Goal: Task Accomplishment & Management: Use online tool/utility

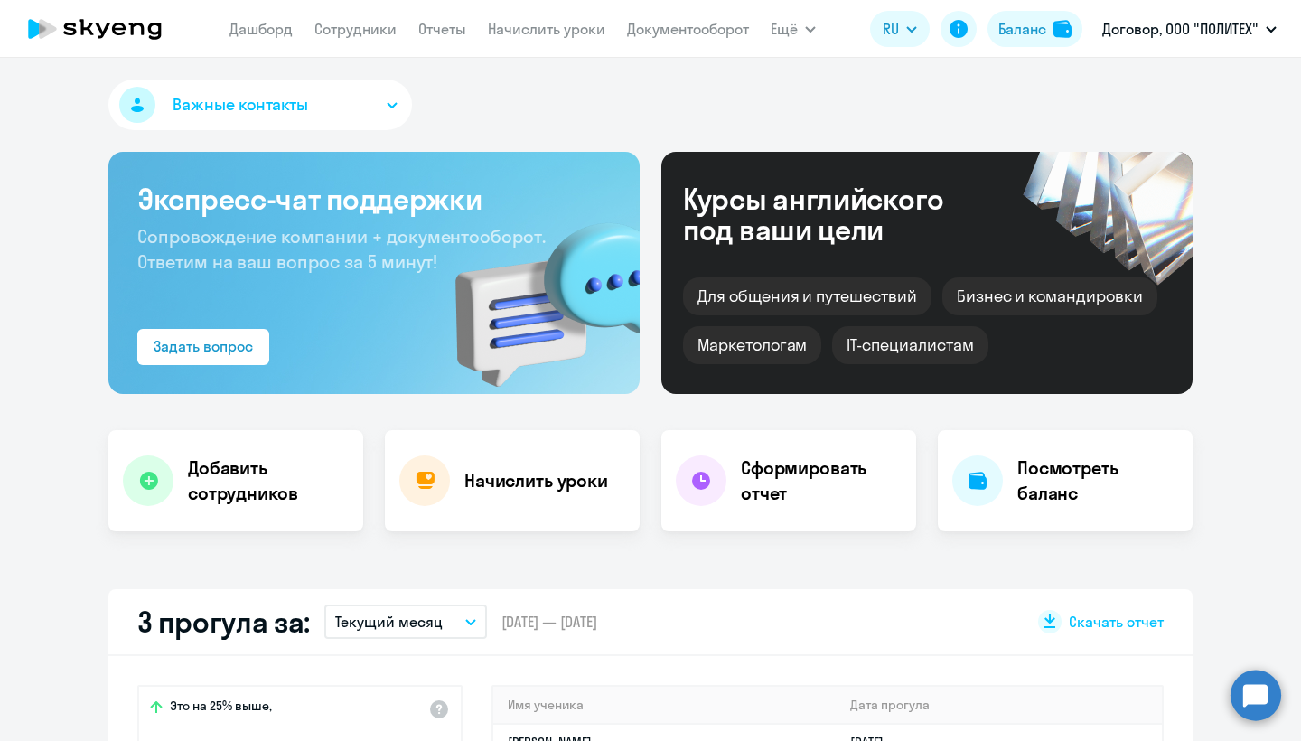
select select "30"
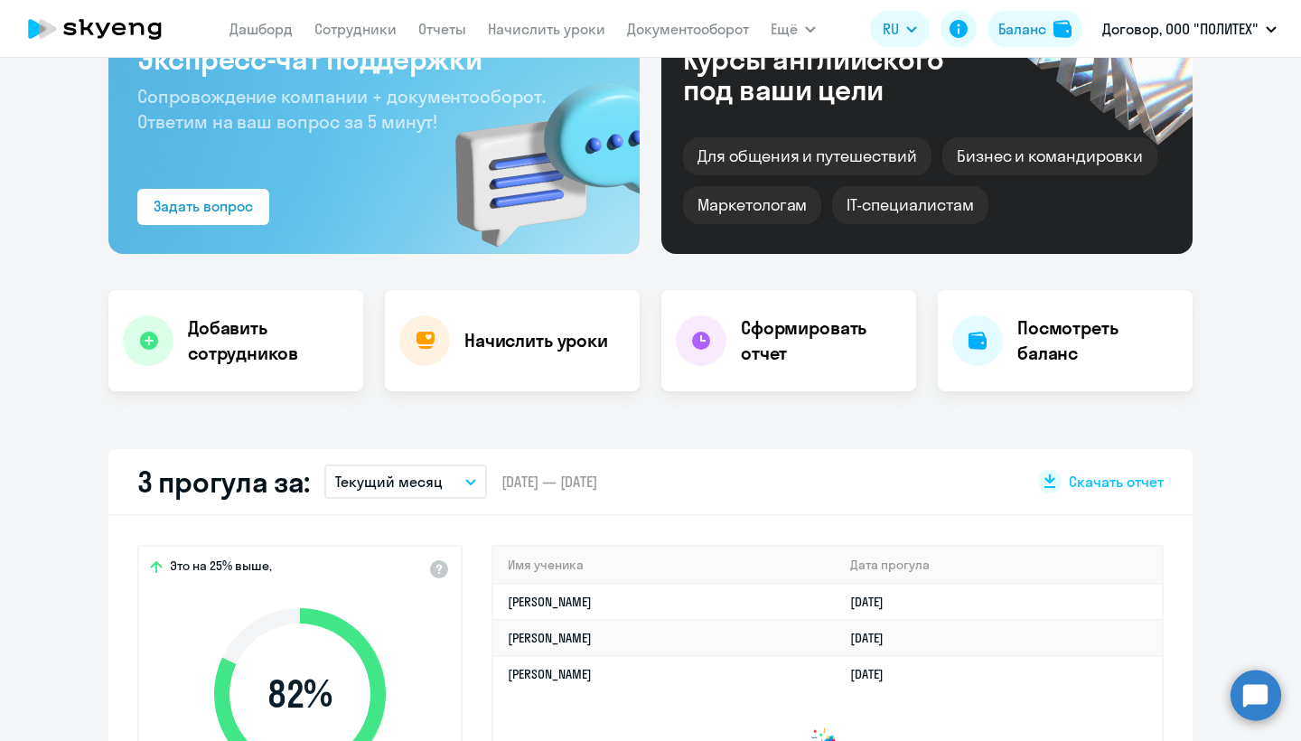
scroll to position [152, 0]
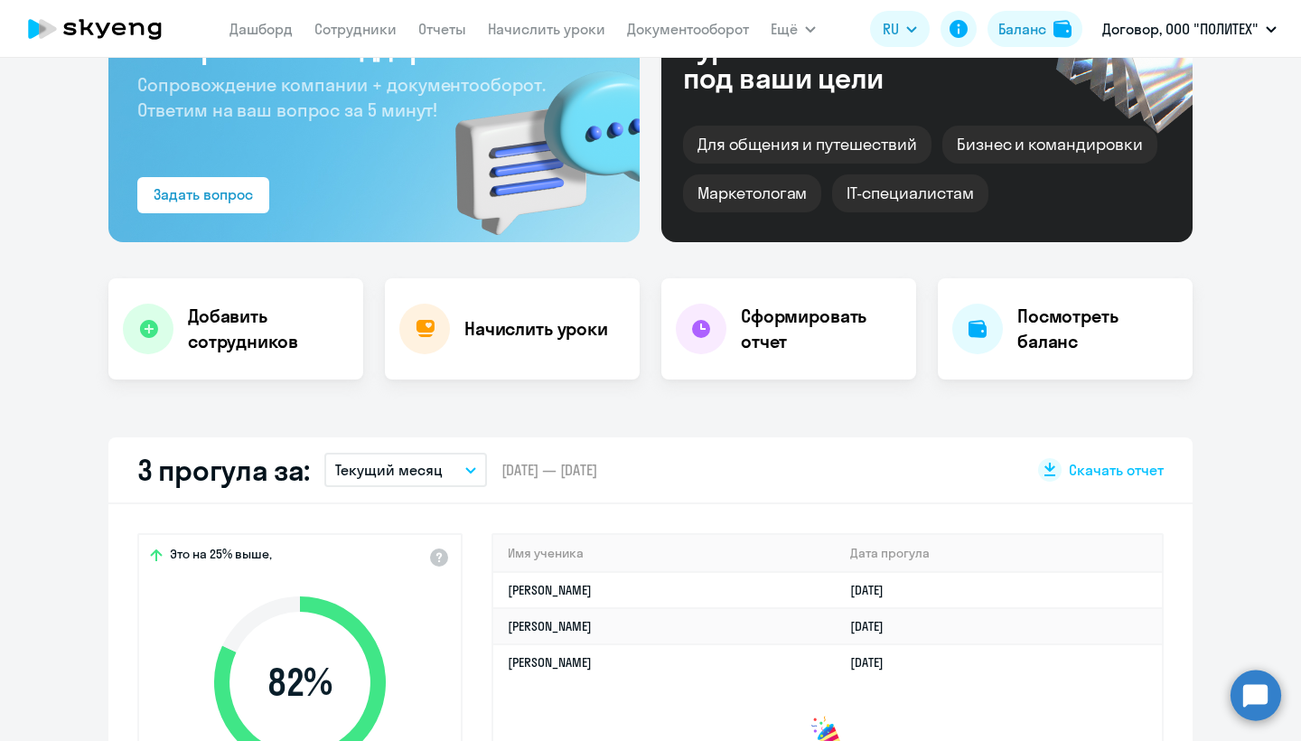
click at [463, 482] on button "Текущий месяц" at bounding box center [405, 470] width 163 height 34
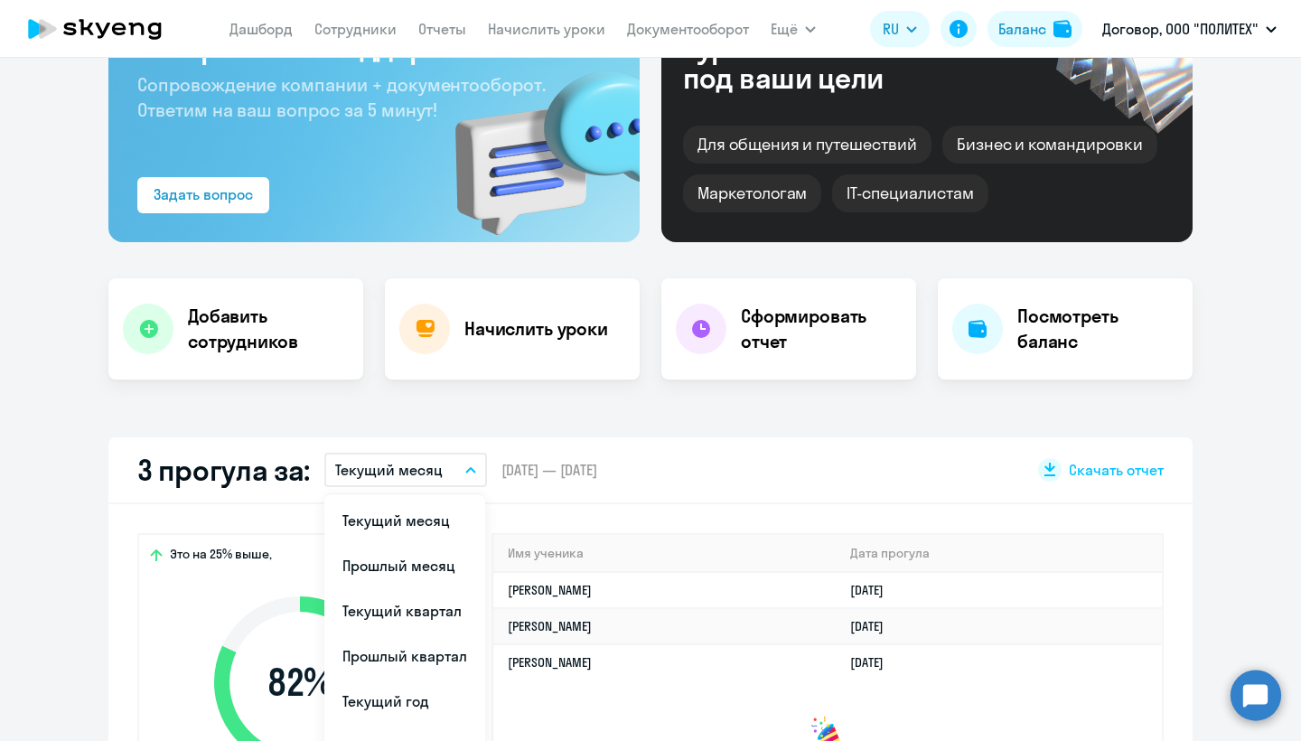
click at [463, 482] on button "Текущий месяц" at bounding box center [405, 470] width 163 height 34
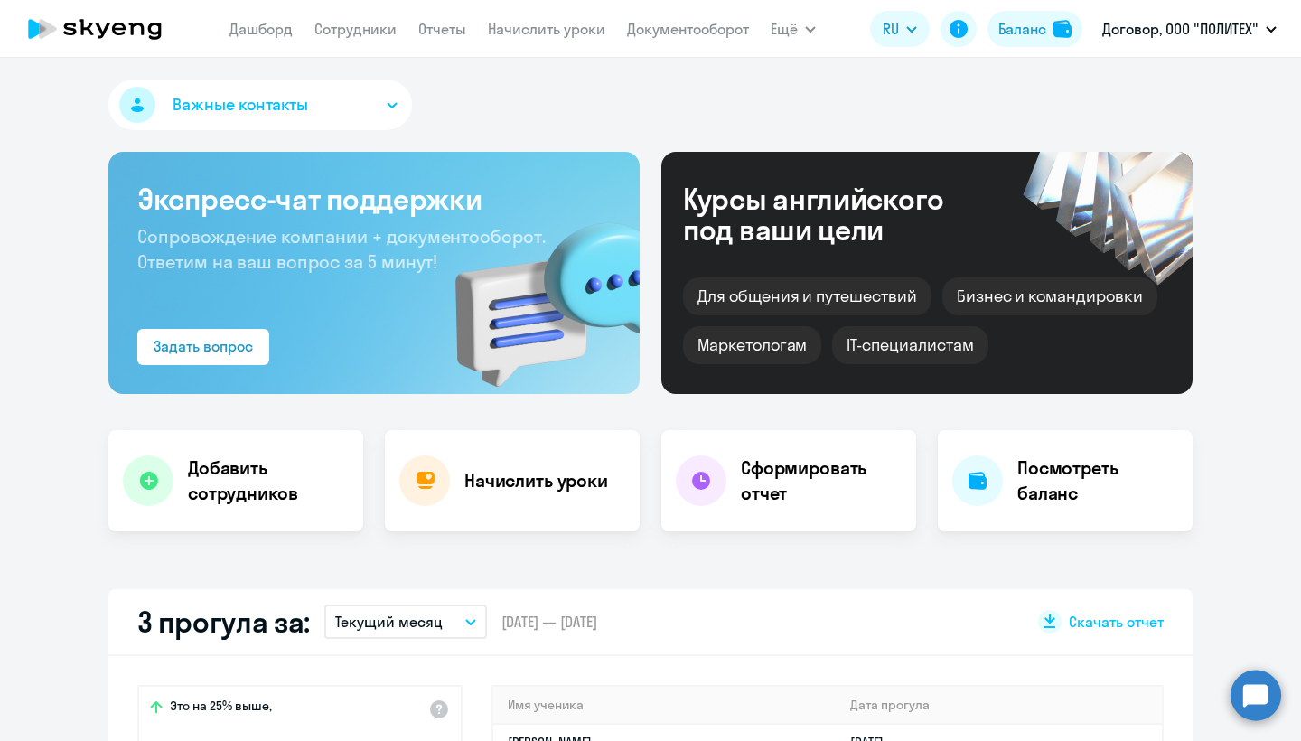
scroll to position [0, 0]
click at [479, 452] on div "Начислить уроки" at bounding box center [512, 480] width 255 height 101
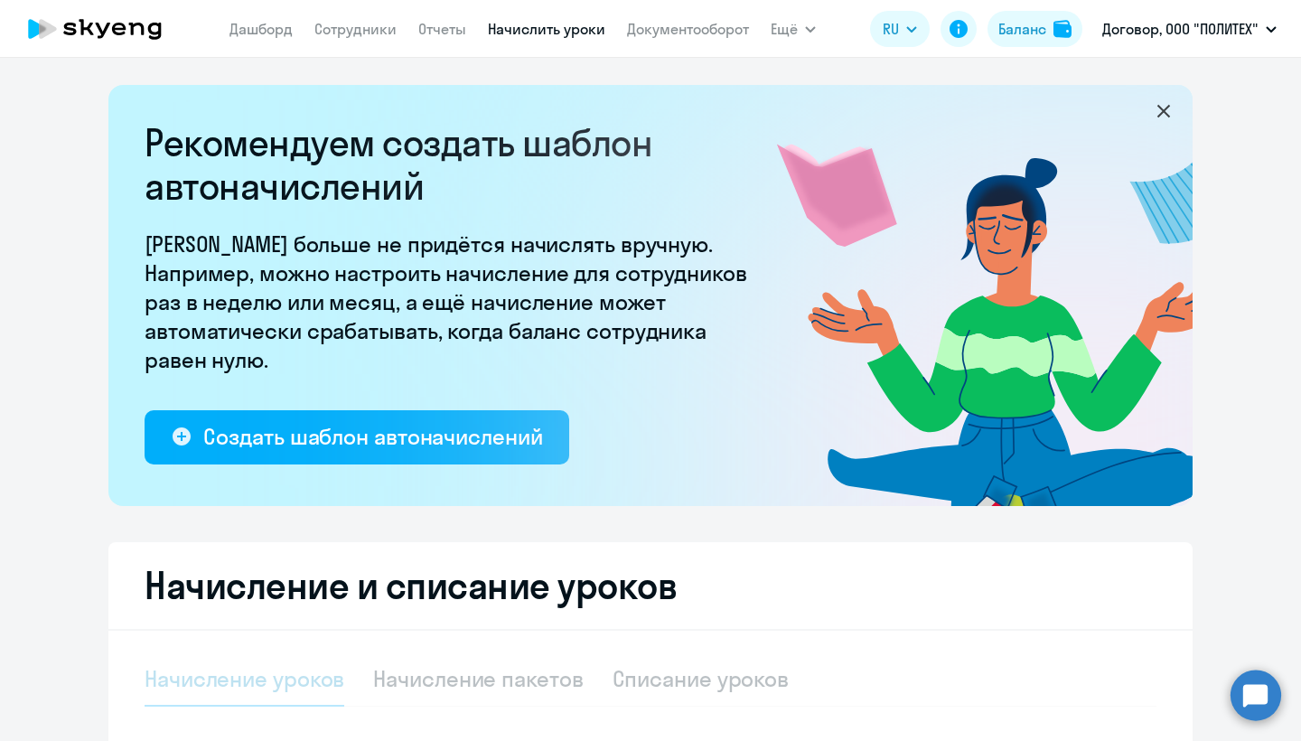
select select "10"
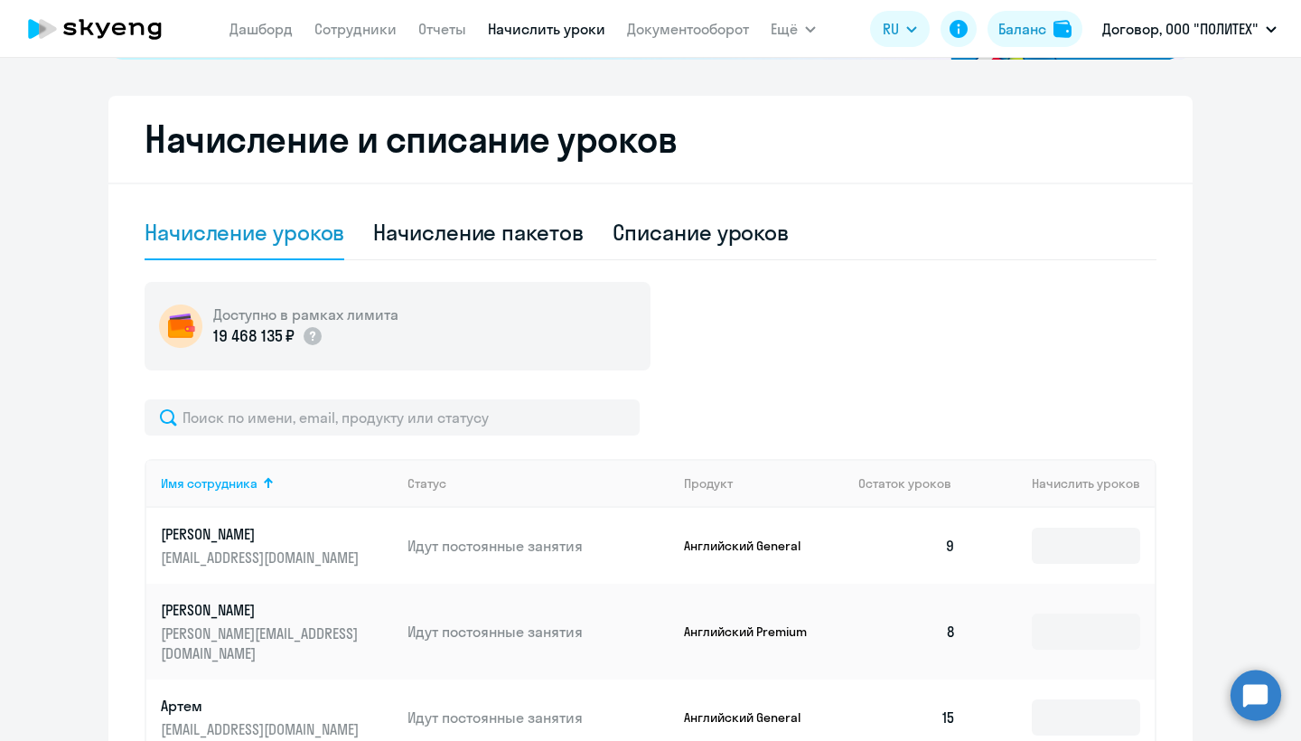
scroll to position [563, 0]
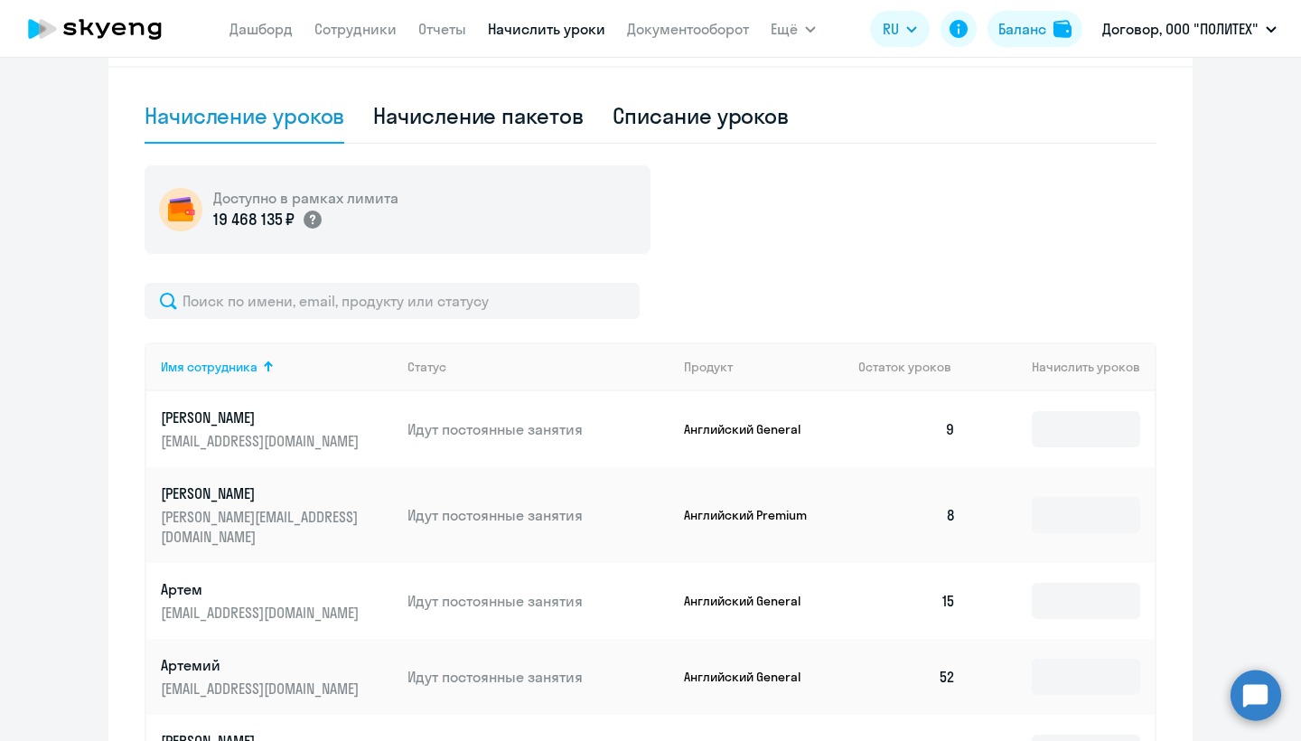
click at [315, 220] on circle at bounding box center [313, 220] width 18 height 18
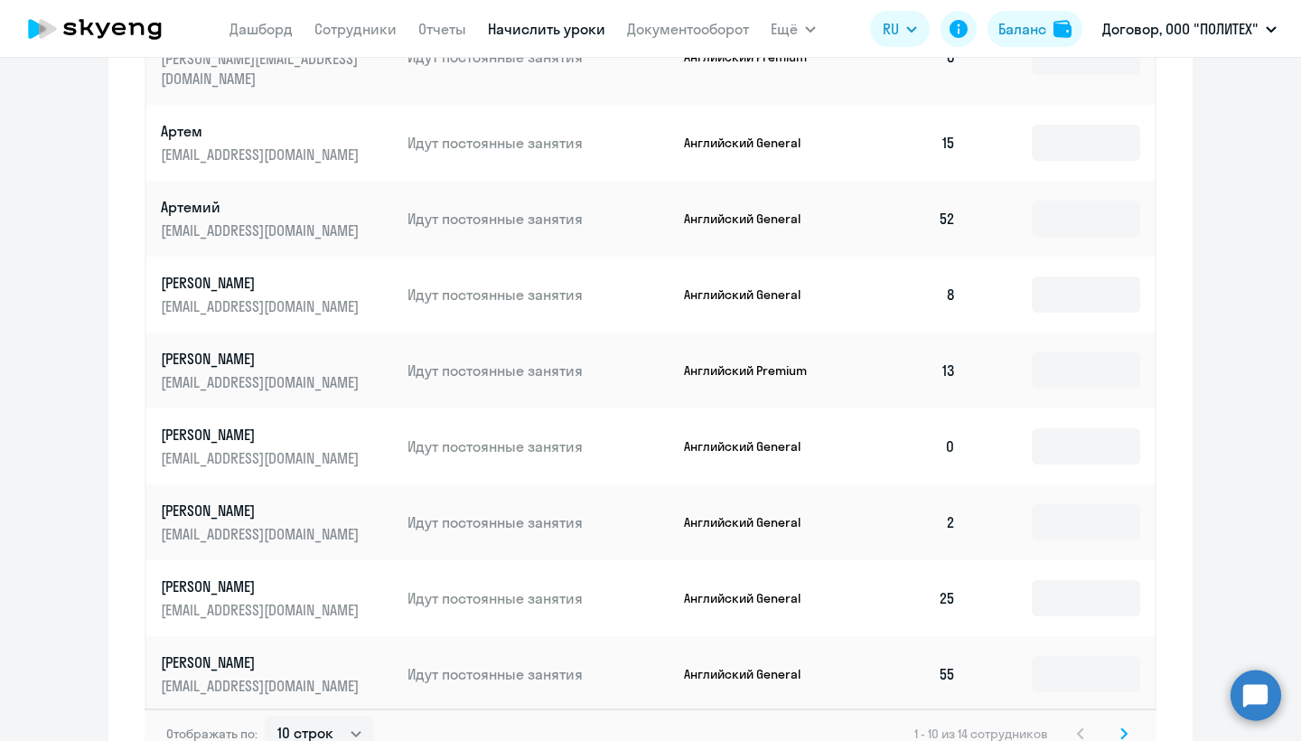
scroll to position [1020, 0]
click at [1072, 505] on input at bounding box center [1086, 523] width 108 height 36
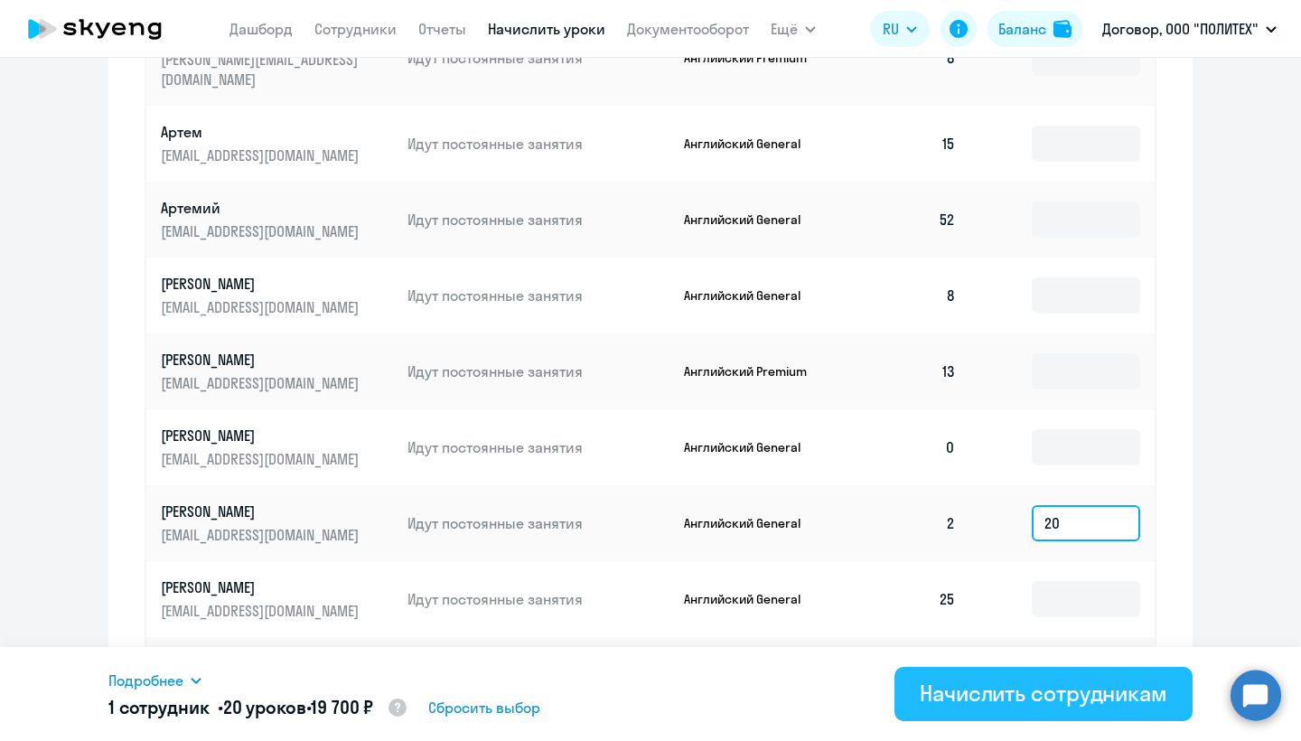
type input "20"
click at [1084, 695] on div "Начислить сотрудникам" at bounding box center [1044, 693] width 248 height 29
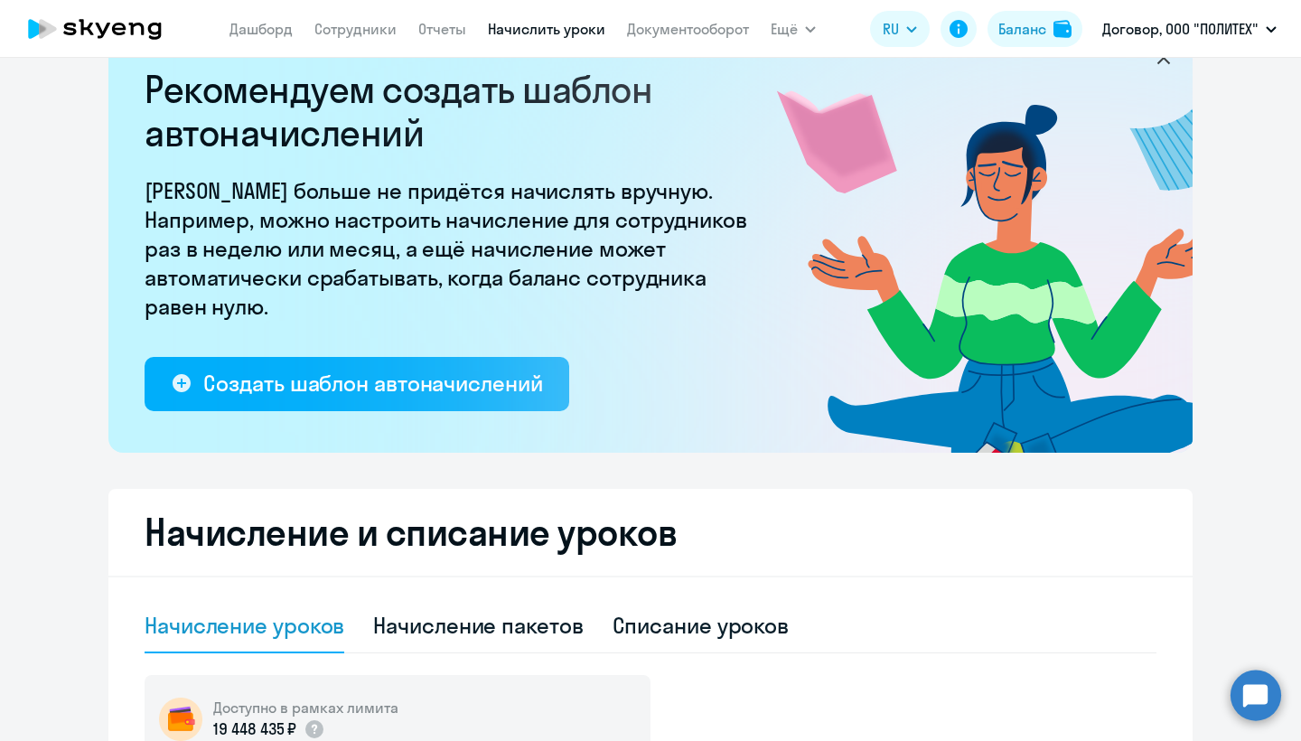
scroll to position [0, 0]
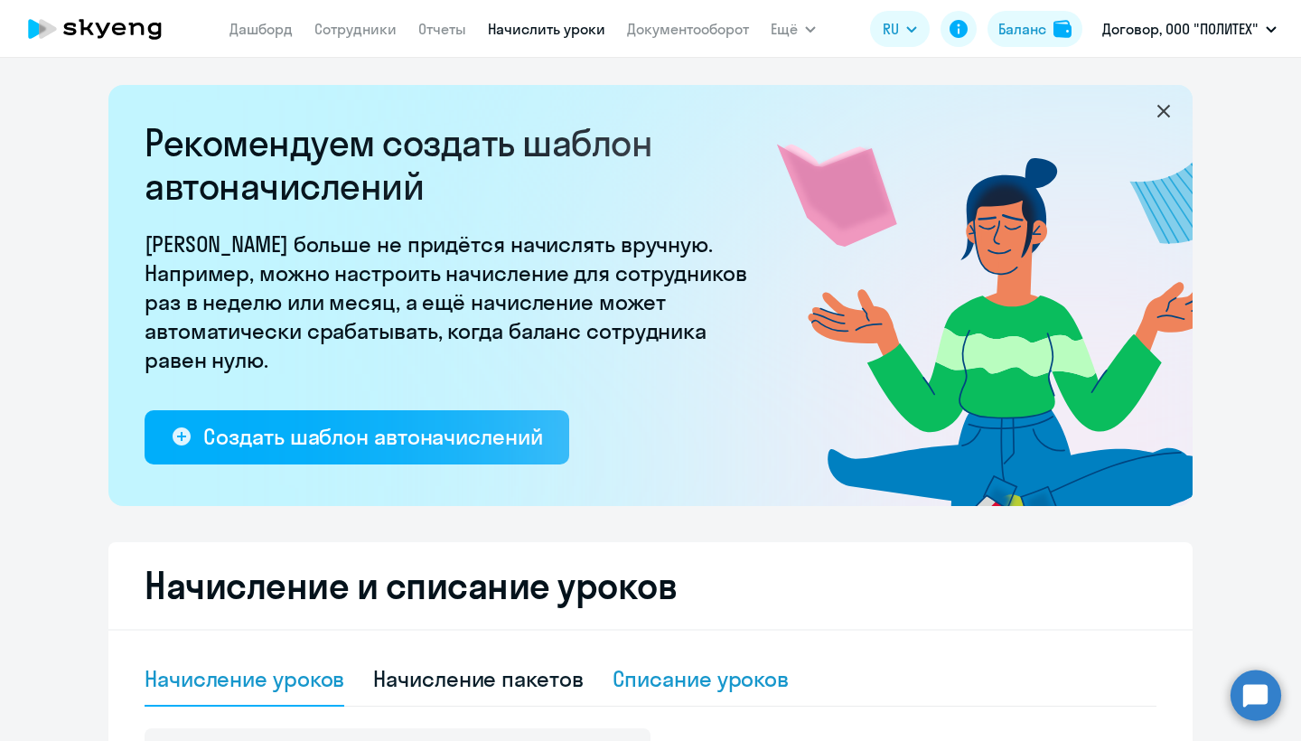
click at [747, 679] on div "Списание уроков" at bounding box center [701, 678] width 177 height 29
select select "10"
click at [279, 26] on link "Дашборд" at bounding box center [261, 29] width 63 height 18
select select "30"
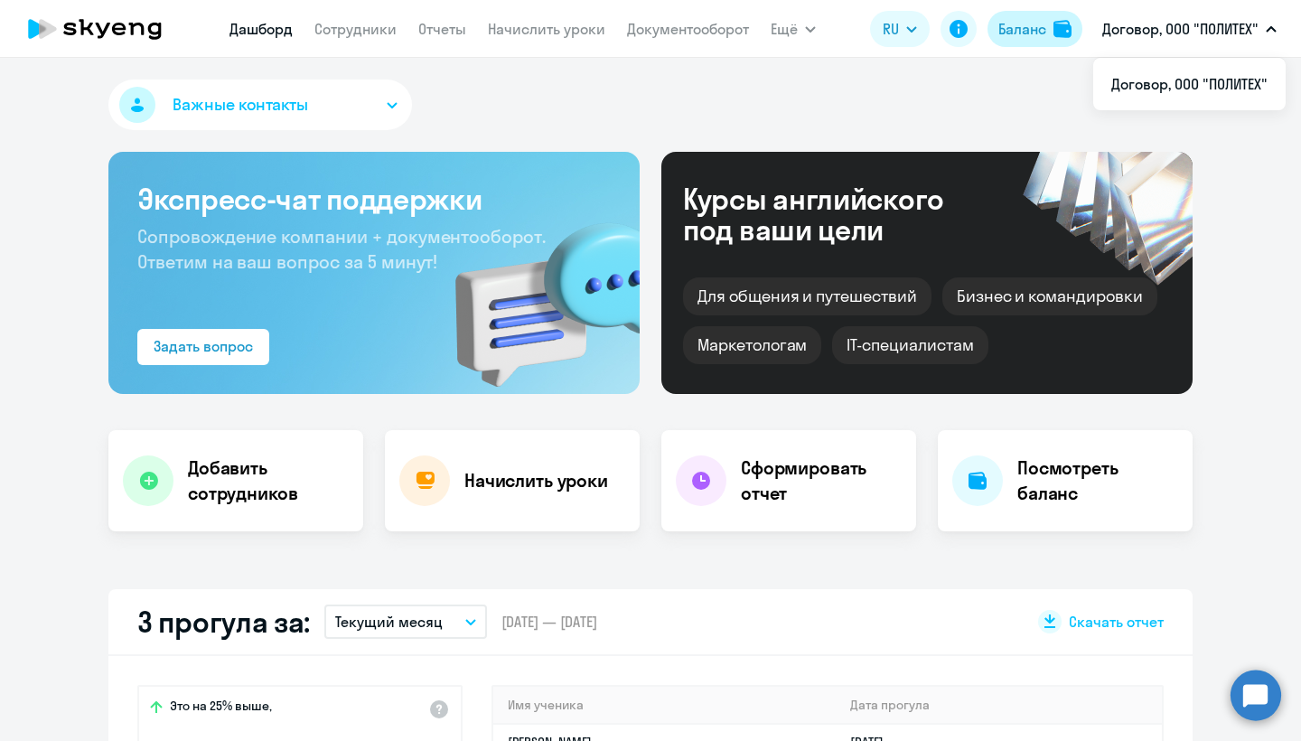
click at [1027, 28] on div "Баланс" at bounding box center [1023, 29] width 48 height 22
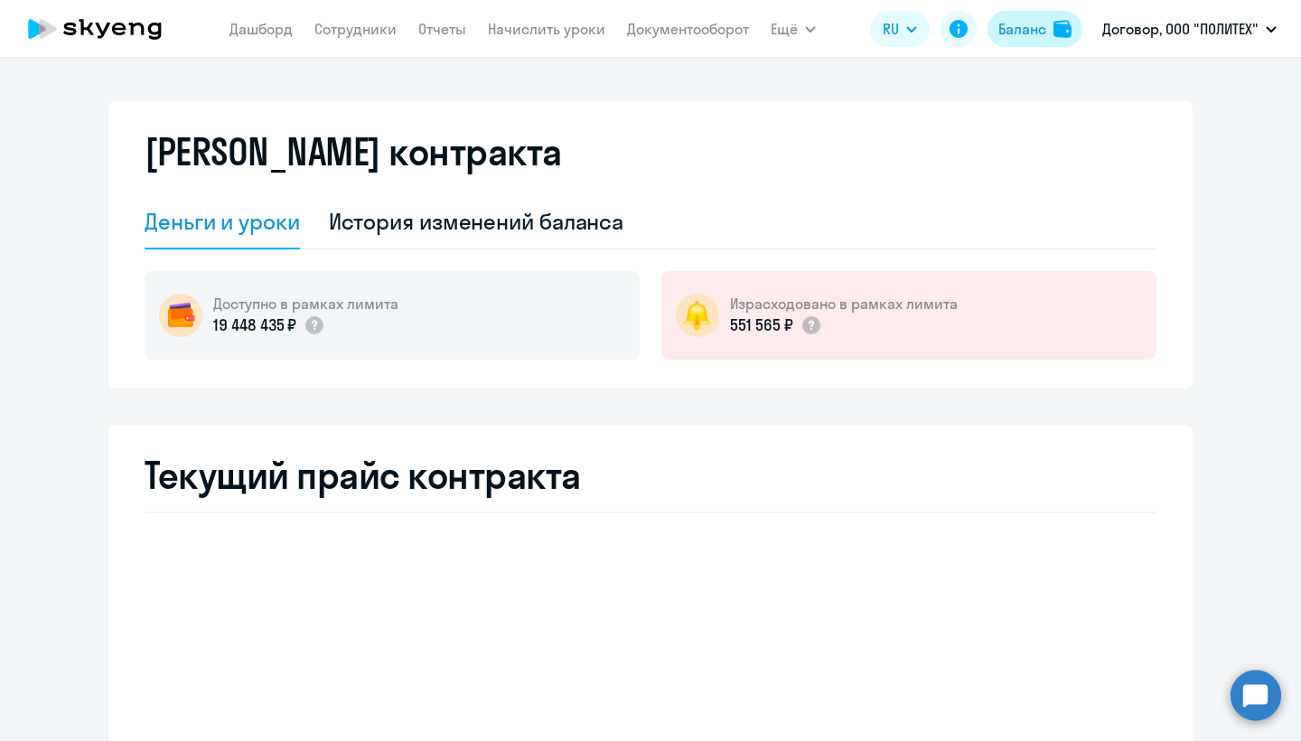
select select "english_adult_not_native_speaker"
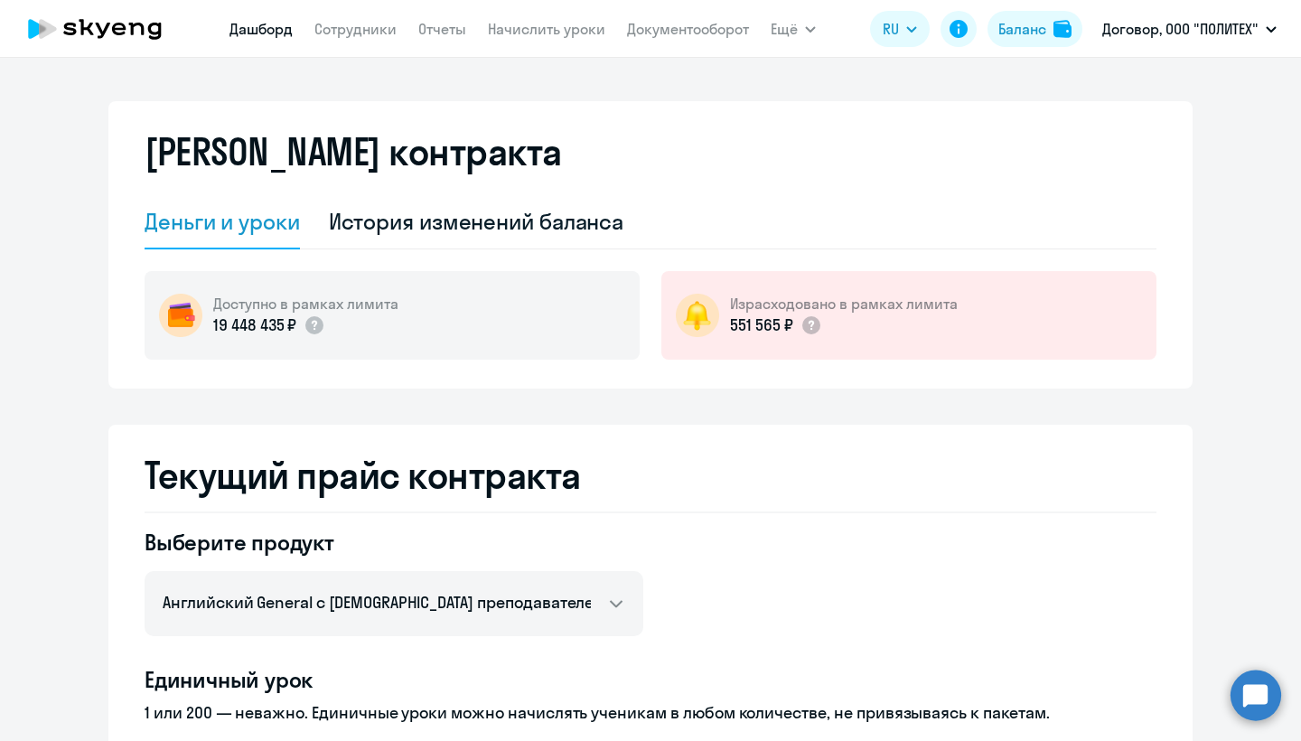
click at [251, 29] on link "Дашборд" at bounding box center [261, 29] width 63 height 18
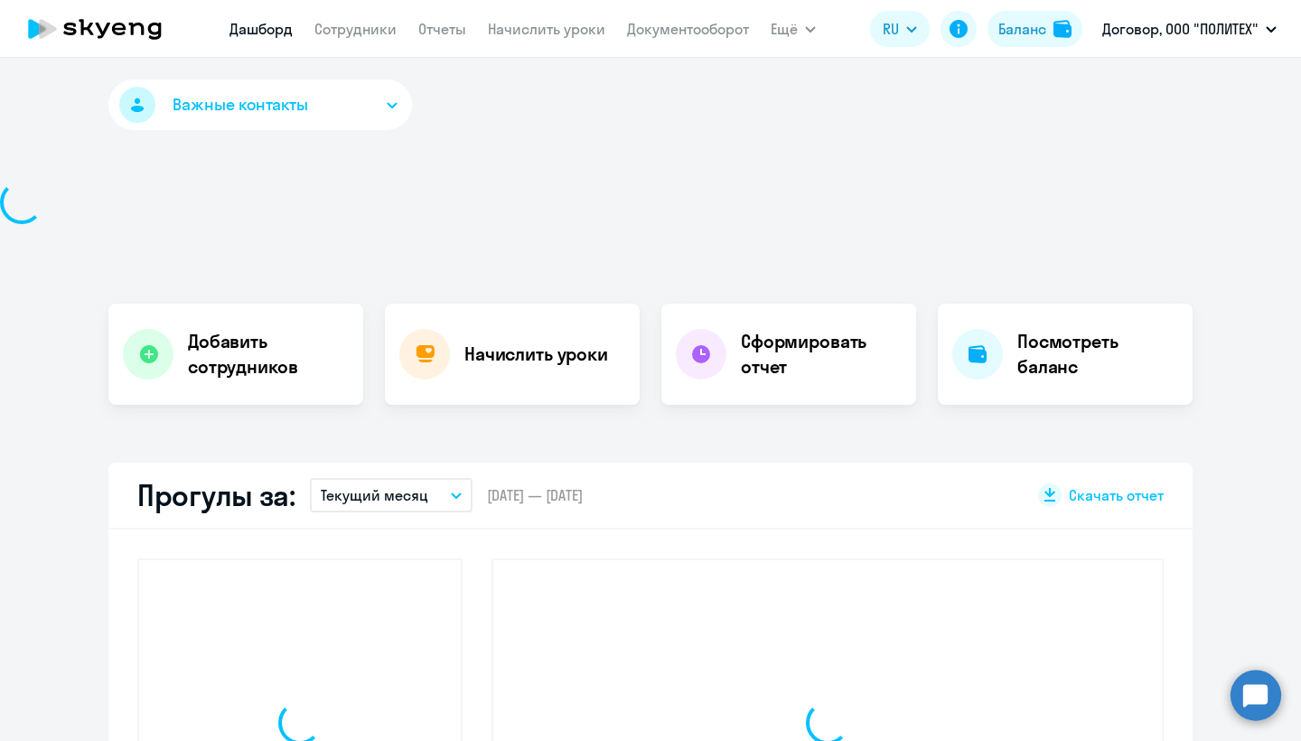
select select "30"
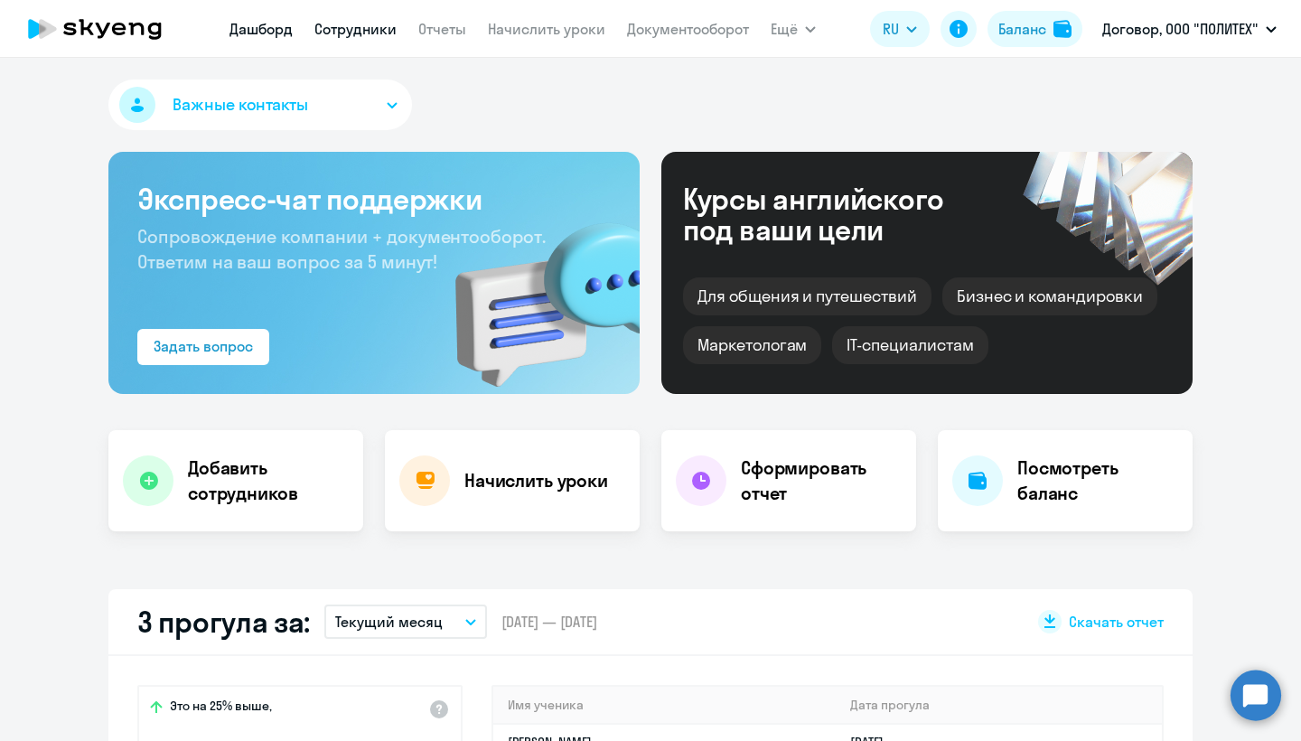
click at [375, 28] on link "Сотрудники" at bounding box center [355, 29] width 82 height 18
select select "30"
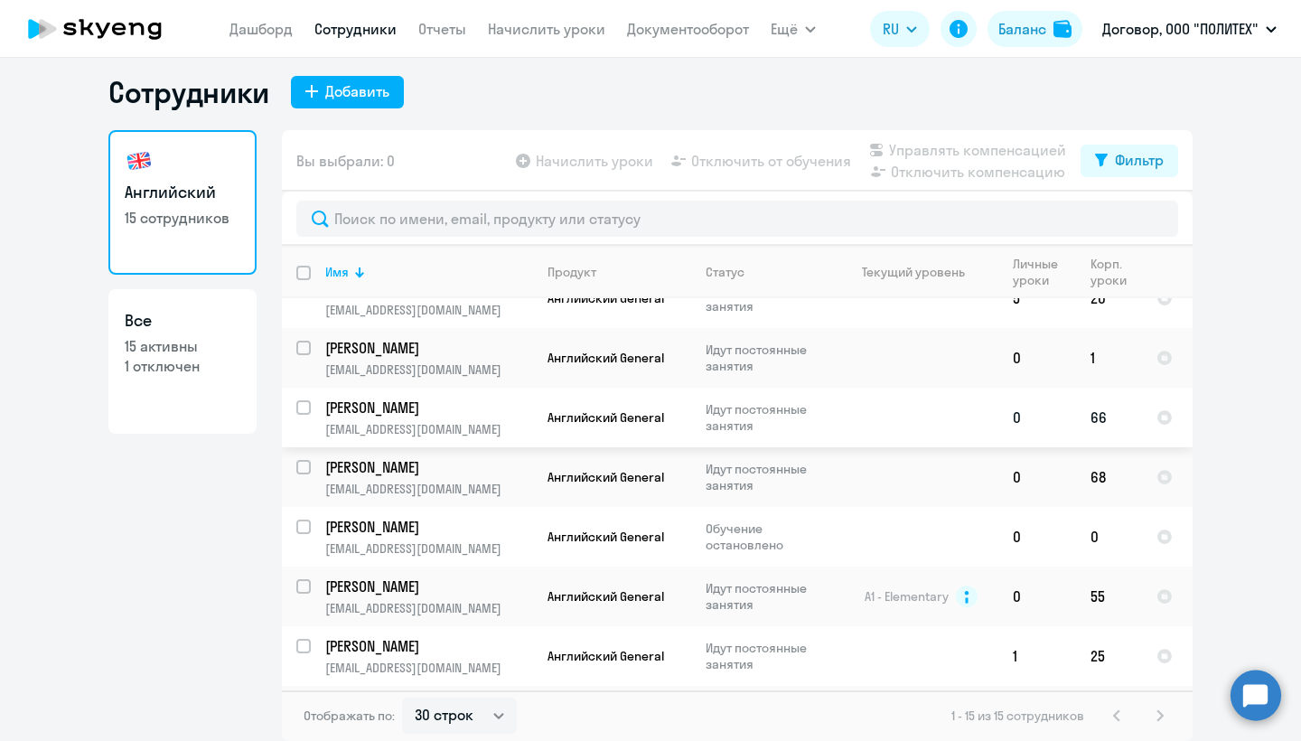
scroll to position [29, 0]
click at [223, 31] on app-header "[PERSON_NAME] Отчеты Начислить уроки Документооборот Ещё Дашборд Сотрудники Отч…" at bounding box center [650, 29] width 1301 height 58
click at [241, 30] on link "Дашборд" at bounding box center [261, 29] width 63 height 18
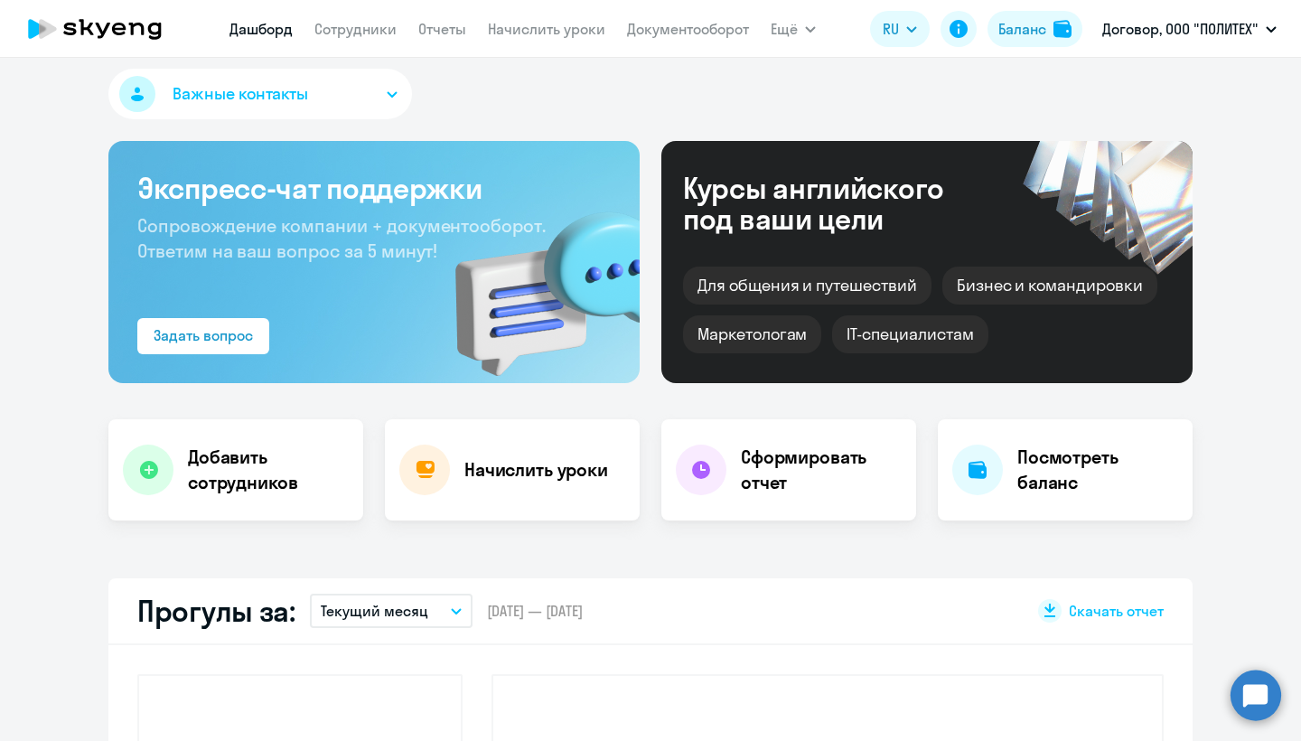
select select "30"
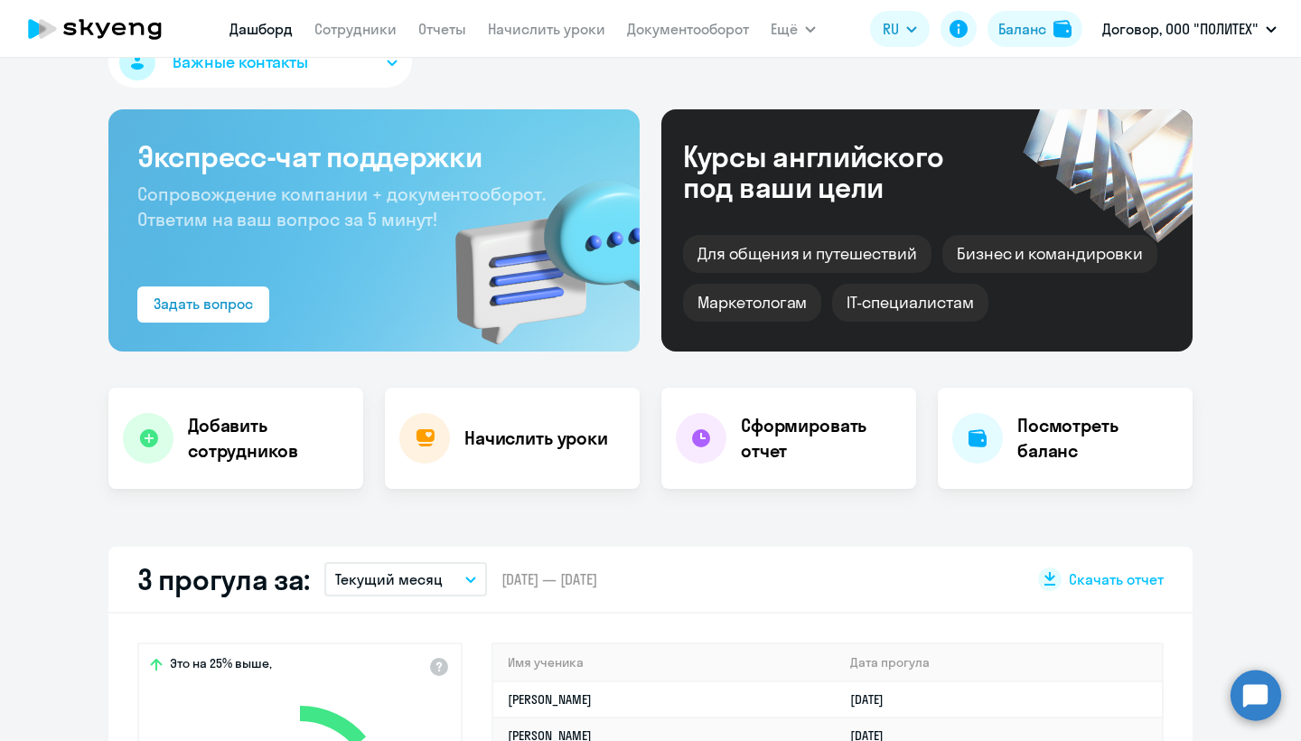
scroll to position [43, 0]
click at [599, 418] on div "Начислить уроки" at bounding box center [512, 437] width 255 height 101
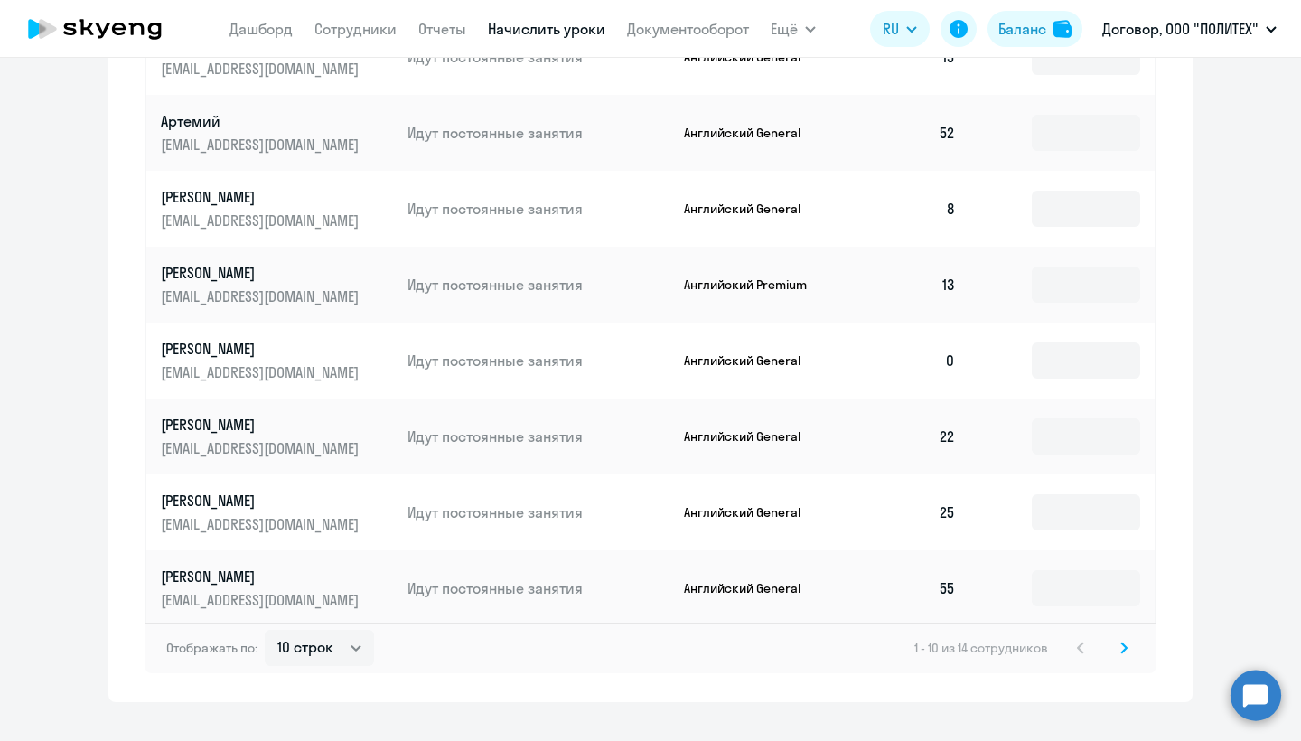
scroll to position [1105, 0]
select select "50"
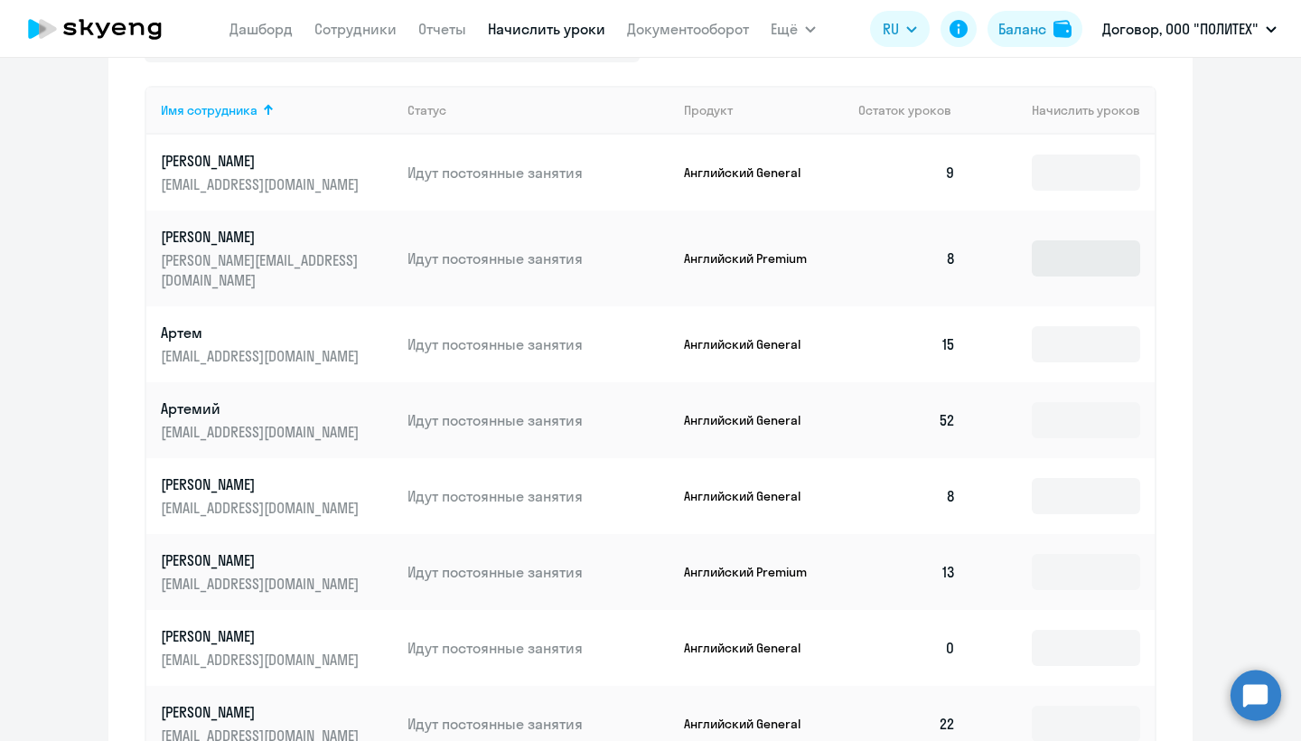
scroll to position [0, 0]
click at [1079, 166] on input at bounding box center [1086, 173] width 108 height 36
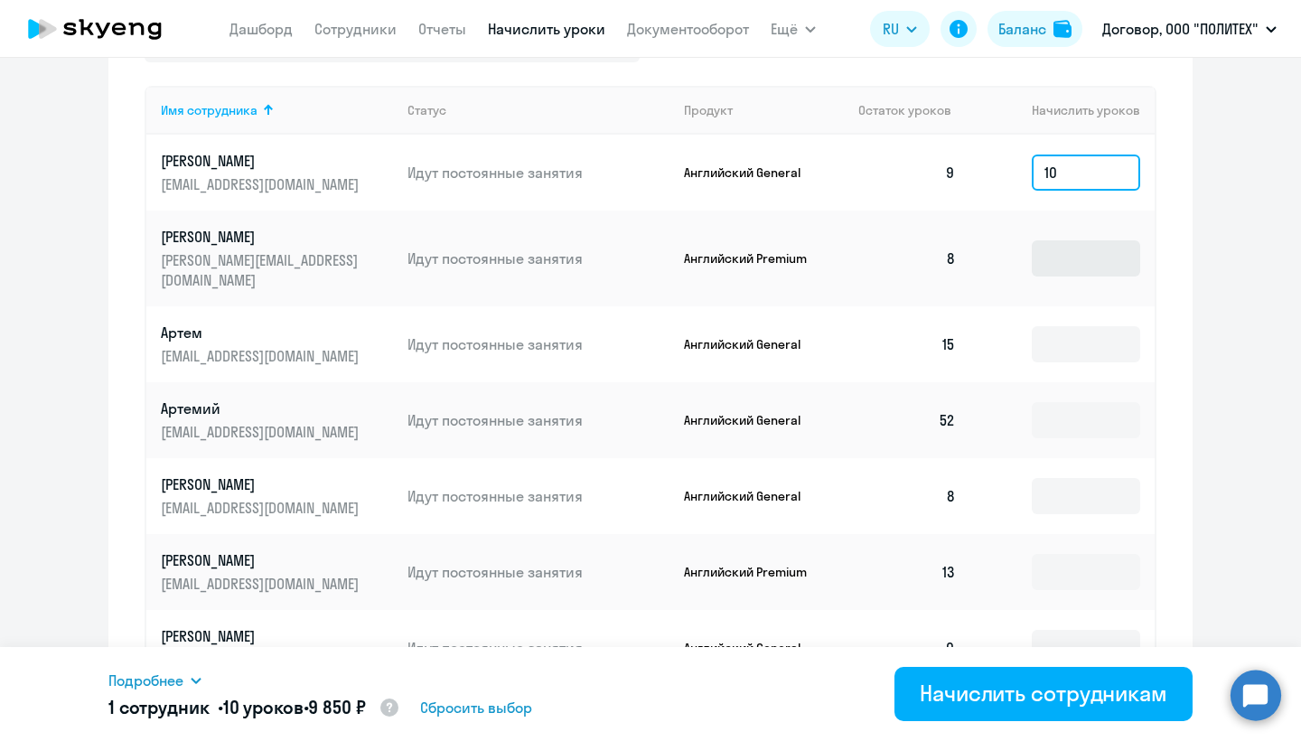
type input "10"
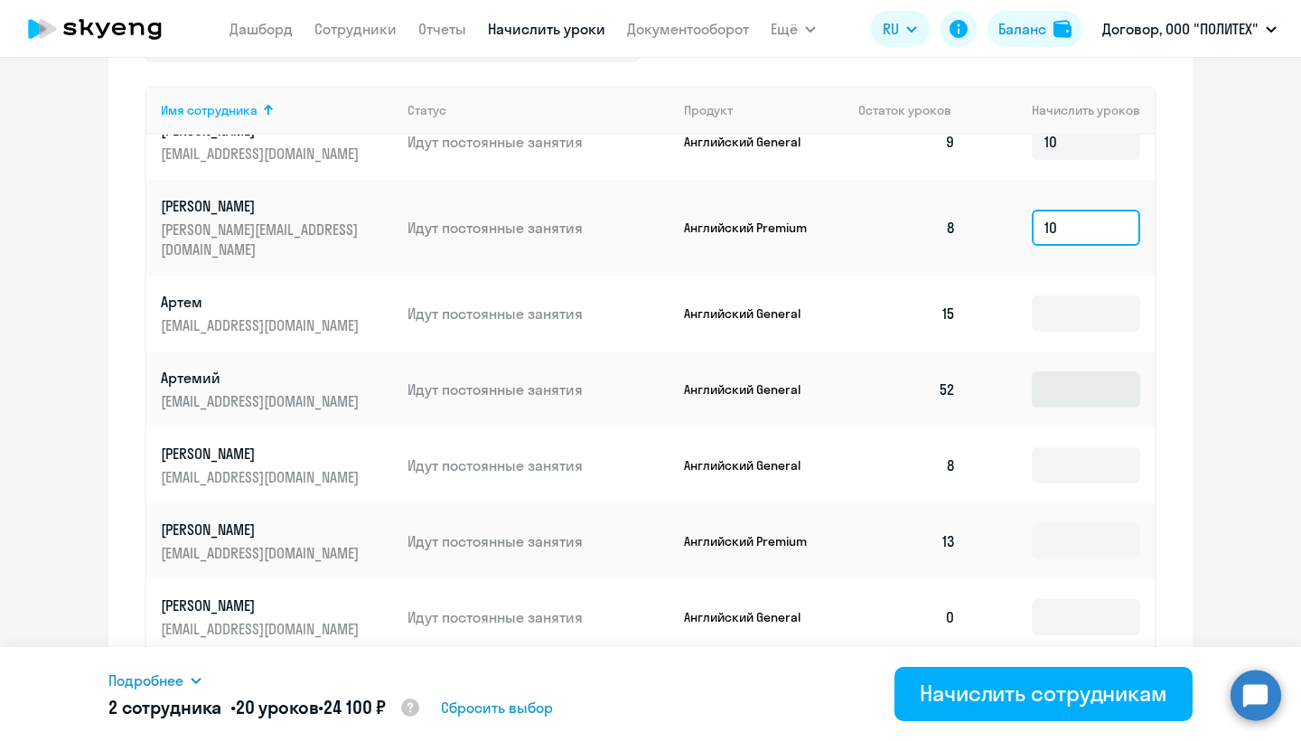
scroll to position [33, 0]
type input "10"
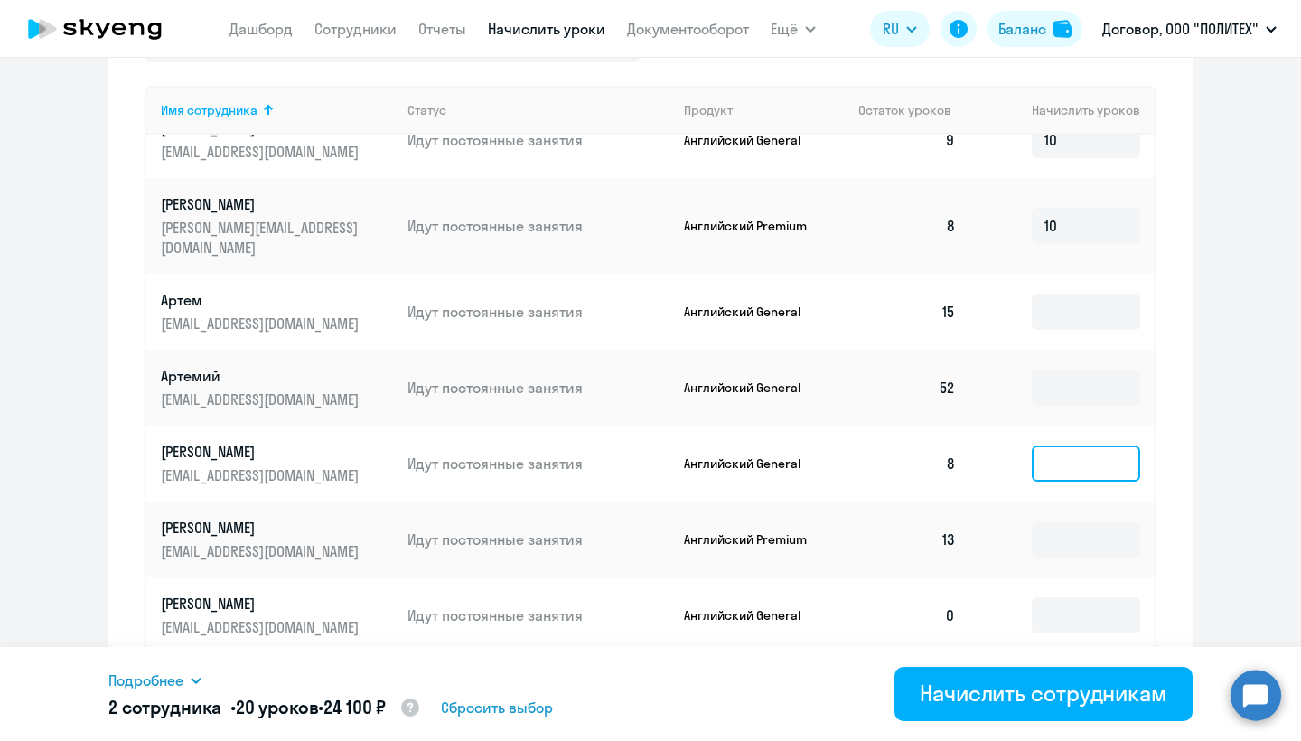
click at [1079, 445] on input at bounding box center [1086, 463] width 108 height 36
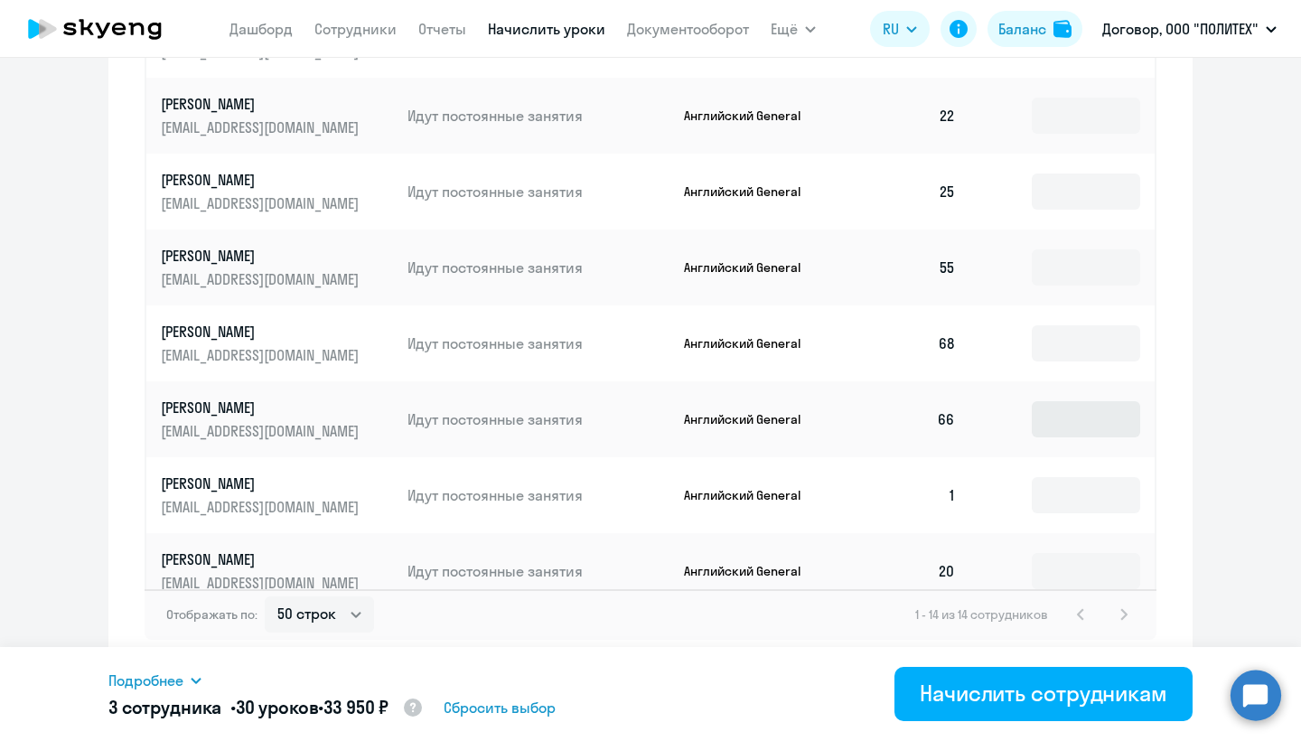
scroll to position [1140, 0]
type input "10"
click at [1073, 477] on input at bounding box center [1086, 495] width 108 height 36
type input "10"
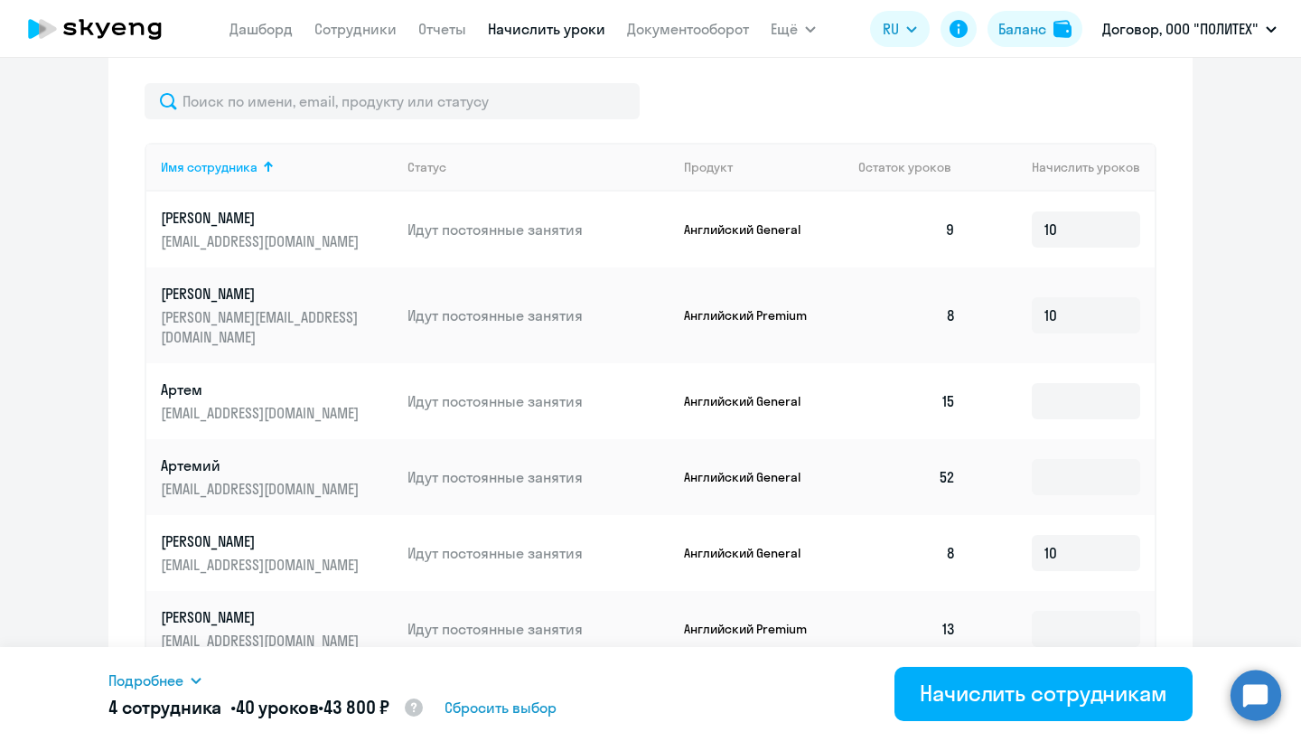
scroll to position [661, 0]
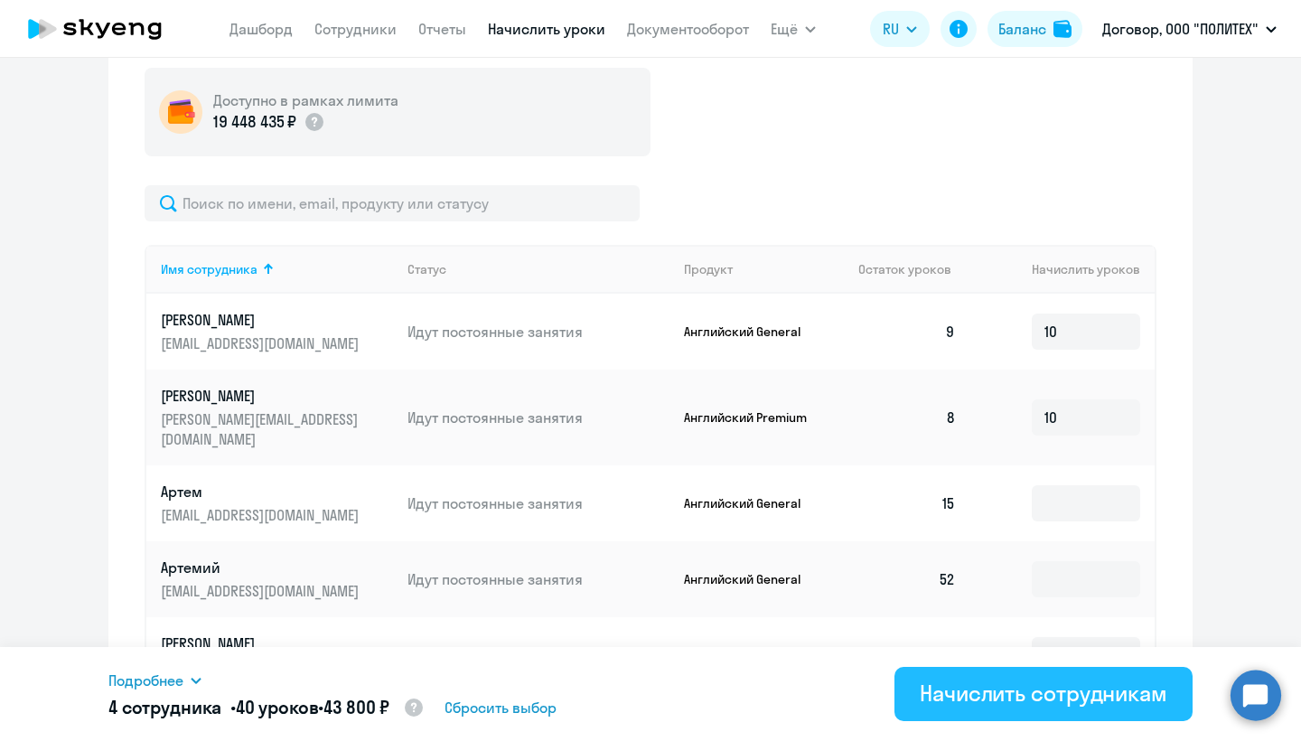
click at [1023, 691] on div "Начислить сотрудникам" at bounding box center [1044, 693] width 248 height 29
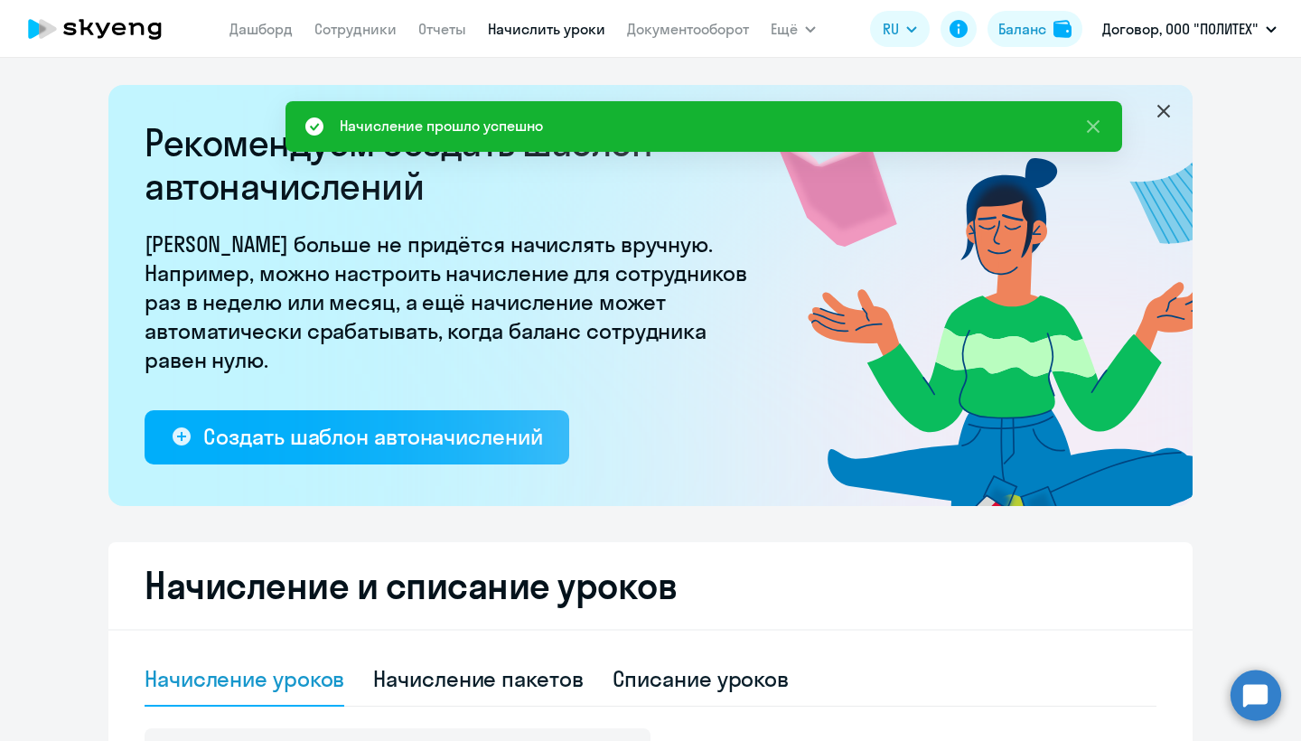
scroll to position [-1, 0]
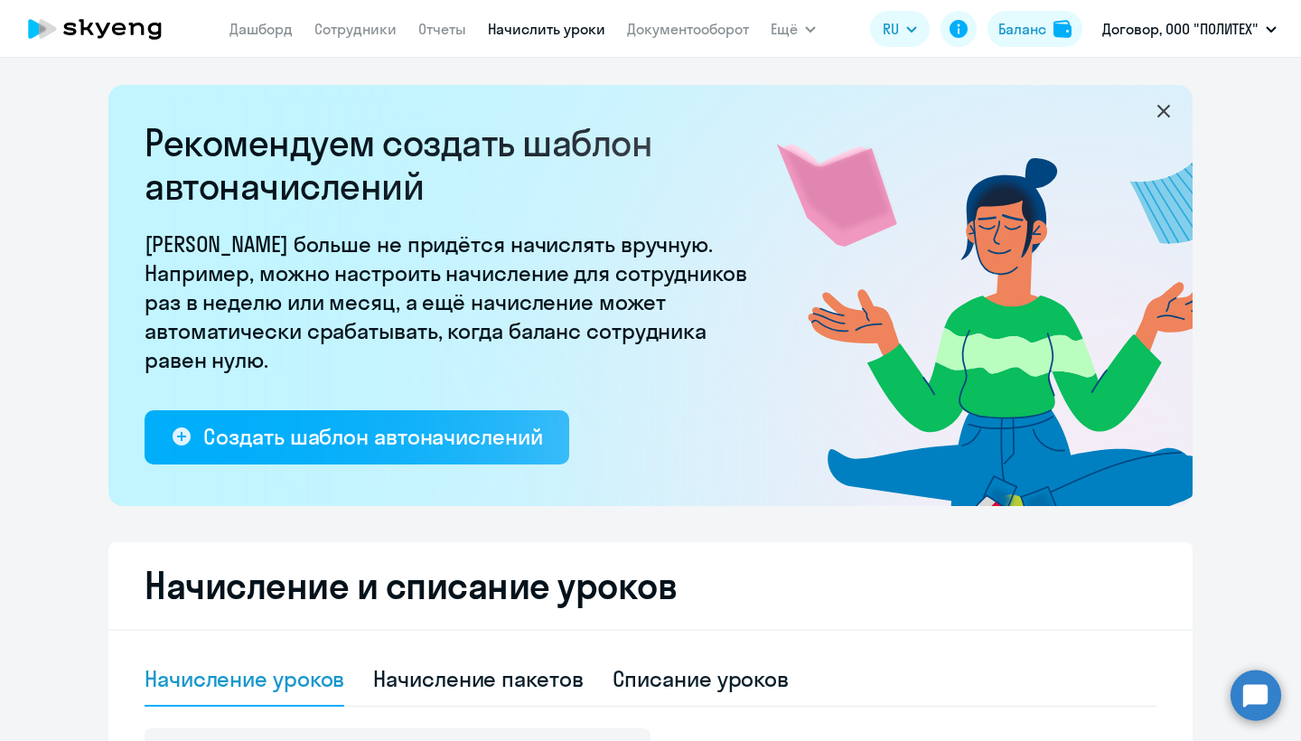
click at [131, 33] on icon at bounding box center [136, 29] width 15 height 13
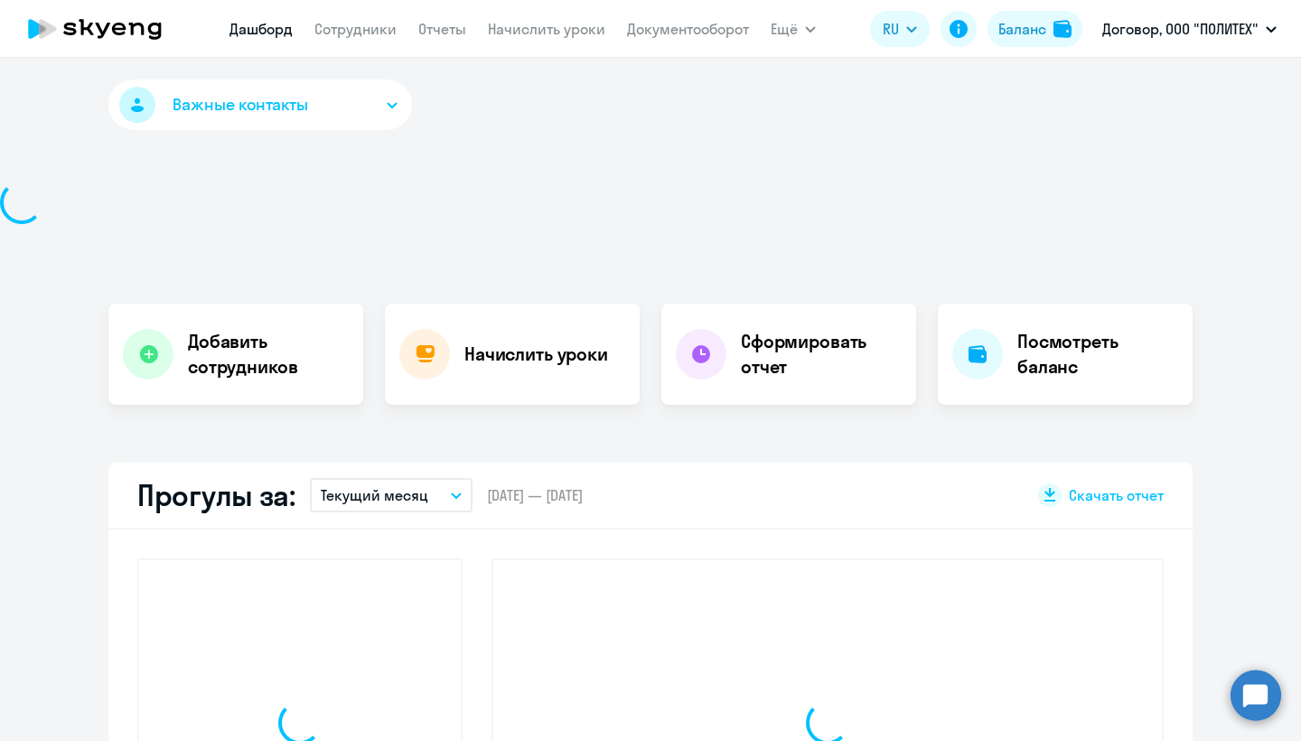
select select "30"
